Goal: Find specific page/section: Find specific page/section

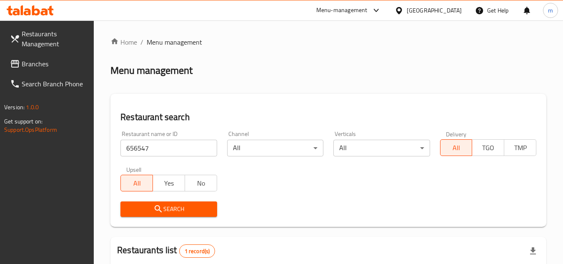
scroll to position [118, 0]
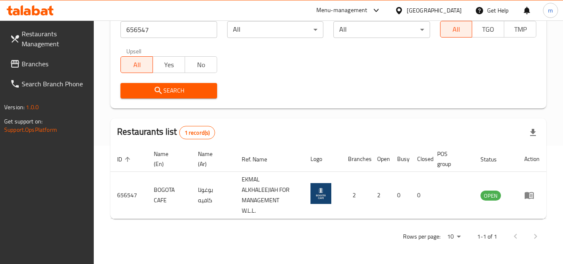
click at [402, 7] on icon at bounding box center [399, 10] width 6 height 7
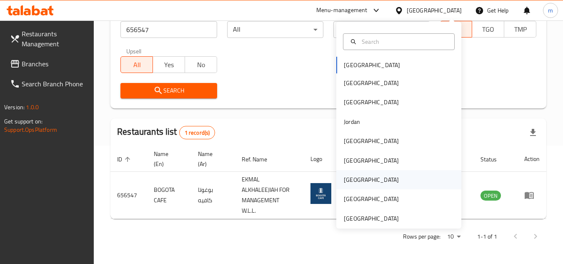
click at [345, 184] on div "[GEOGRAPHIC_DATA]" at bounding box center [371, 179] width 55 height 9
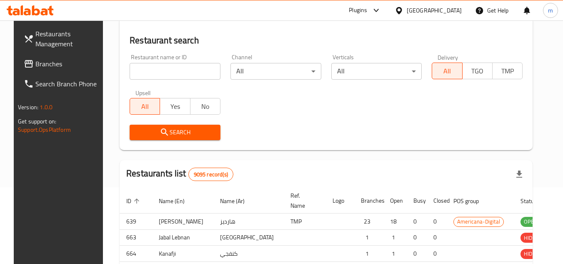
scroll to position [118, 0]
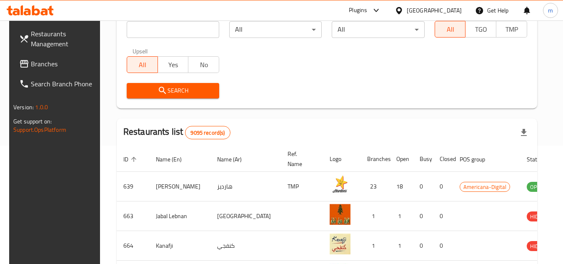
click at [63, 68] on span "Branches" at bounding box center [64, 64] width 66 height 10
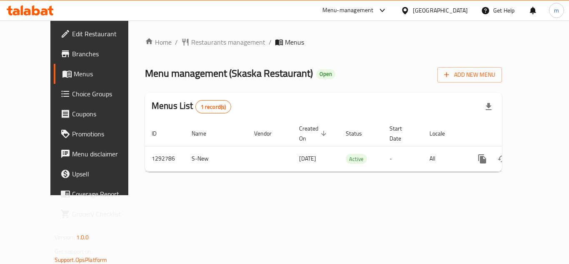
click at [467, 8] on div "Qatar" at bounding box center [434, 10] width 80 height 20
click at [465, 10] on div "Qatar" at bounding box center [440, 10] width 55 height 9
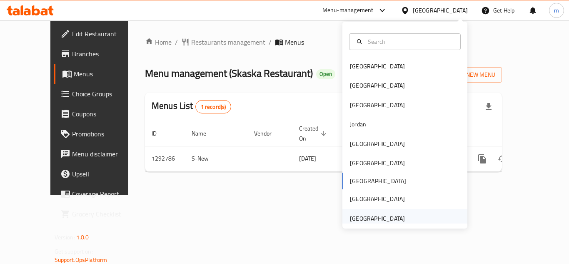
click at [381, 222] on div "[GEOGRAPHIC_DATA]" at bounding box center [377, 218] width 55 height 9
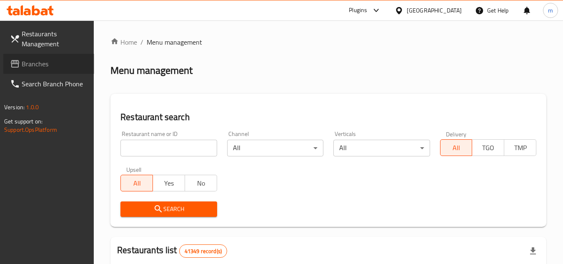
click at [49, 65] on span "Branches" at bounding box center [55, 64] width 66 height 10
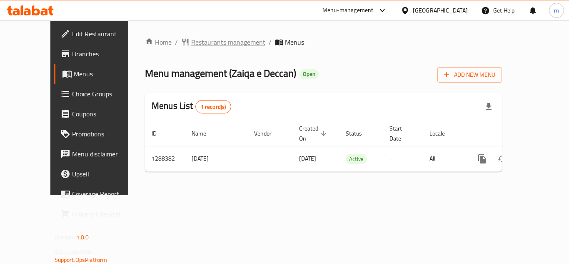
click at [218, 43] on span "Restaurants management" at bounding box center [228, 42] width 74 height 10
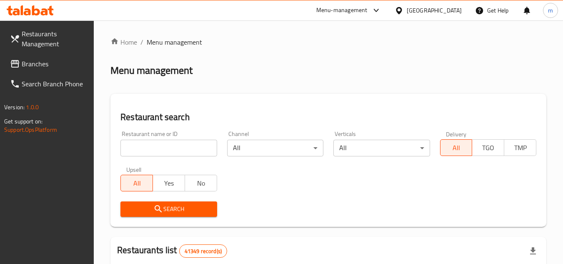
click at [144, 152] on input "search" at bounding box center [168, 148] width 96 height 17
paste input "697160"
type input "697160"
click at [130, 207] on span "Search" at bounding box center [168, 209] width 83 height 10
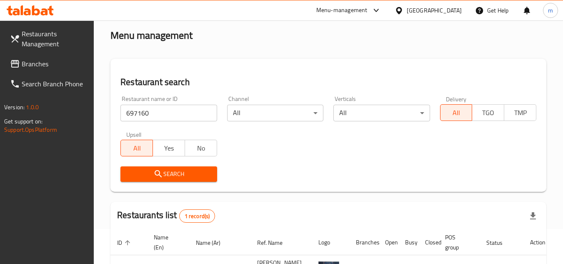
scroll to position [108, 0]
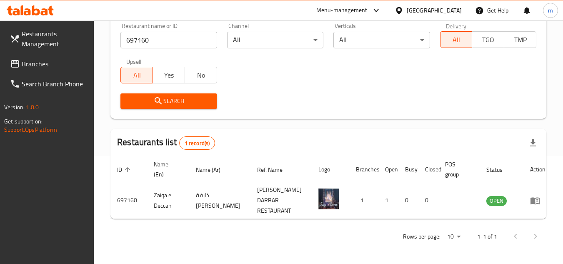
click at [436, 8] on div "[GEOGRAPHIC_DATA]" at bounding box center [434, 10] width 55 height 9
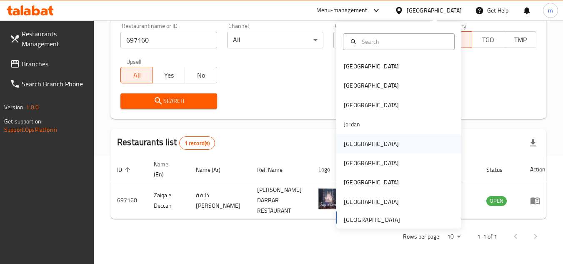
click at [345, 143] on div "[GEOGRAPHIC_DATA]" at bounding box center [371, 143] width 55 height 9
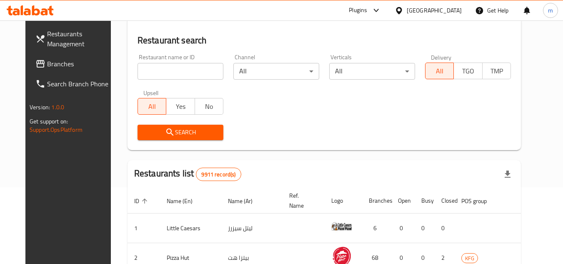
scroll to position [108, 0]
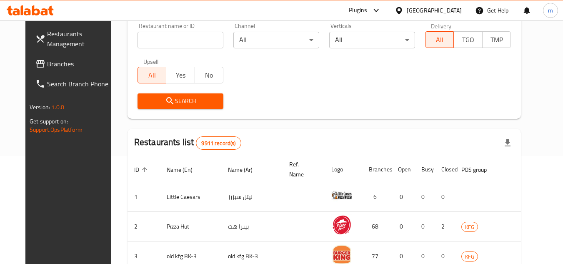
click at [48, 65] on span "Branches" at bounding box center [80, 64] width 66 height 10
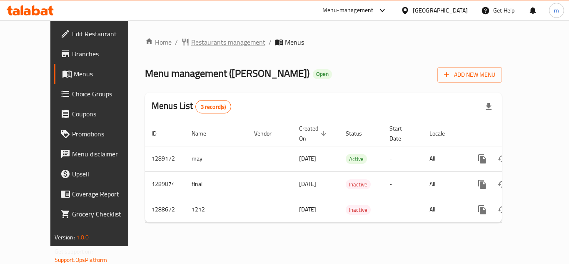
click at [200, 42] on span "Restaurants management" at bounding box center [228, 42] width 74 height 10
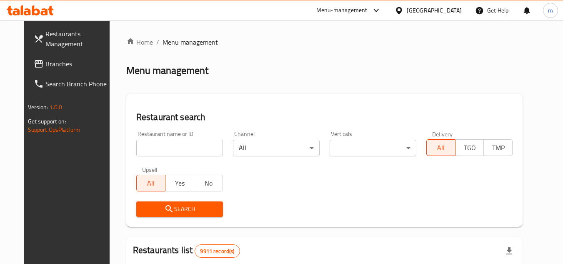
click at [158, 146] on input "search" at bounding box center [179, 148] width 87 height 17
paste input "697247"
type input "697247"
click at [190, 206] on span "Search" at bounding box center [179, 209] width 73 height 10
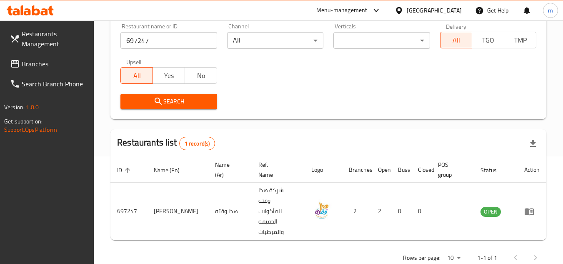
scroll to position [108, 0]
click at [43, 61] on span "Branches" at bounding box center [55, 64] width 66 height 10
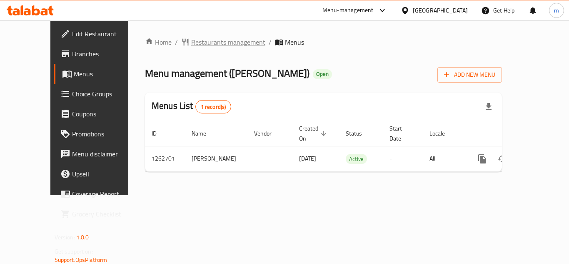
click at [191, 44] on span "Restaurants management" at bounding box center [228, 42] width 74 height 10
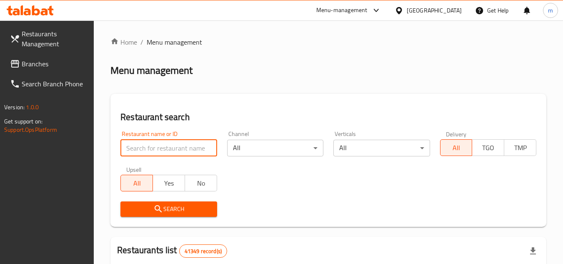
click at [151, 149] on input "search" at bounding box center [168, 148] width 96 height 17
paste input "685659"
type input "685659"
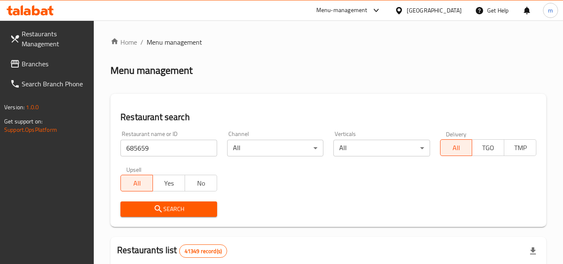
click at [158, 207] on icon "submit" at bounding box center [158, 209] width 10 height 10
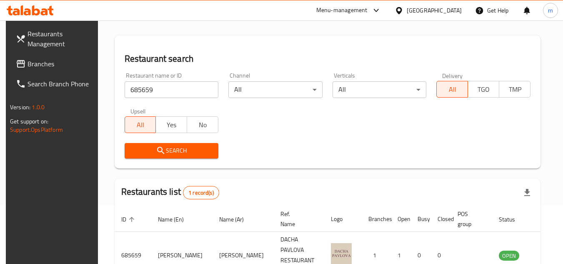
scroll to position [101, 0]
